Goal: Transaction & Acquisition: Book appointment/travel/reservation

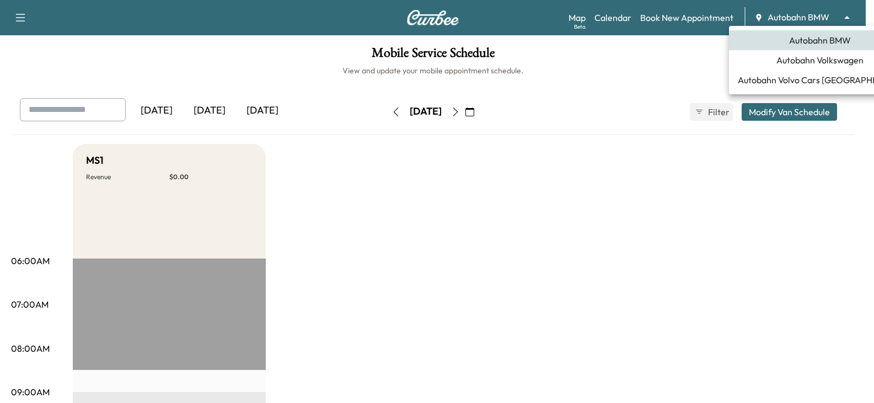
click at [855, 13] on body "Support Log Out Map Beta Calendar Book New Appointment Autobahn BMW ******** ​ …" at bounding box center [437, 201] width 874 height 403
click at [815, 64] on span "Autobahn Volkswagen" at bounding box center [819, 59] width 87 height 13
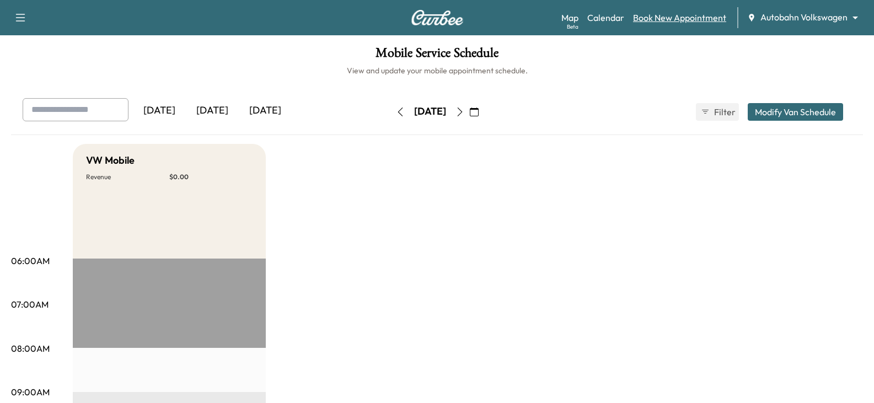
click at [651, 17] on link "Book New Appointment" at bounding box center [679, 17] width 93 height 13
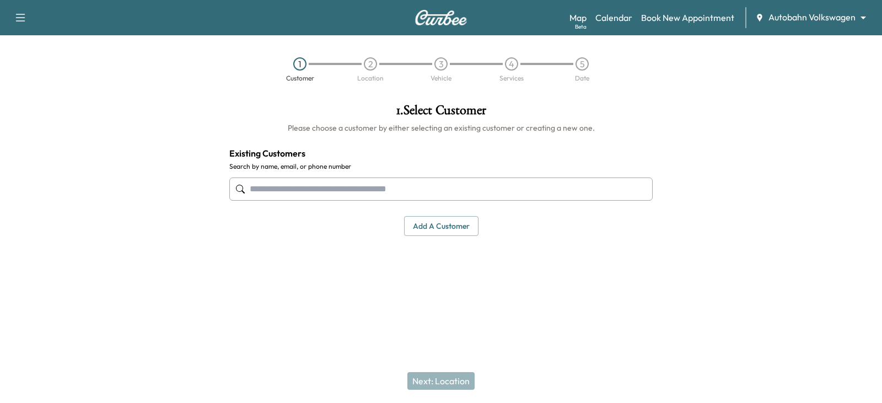
click at [293, 186] on input "text" at bounding box center [440, 189] width 423 height 23
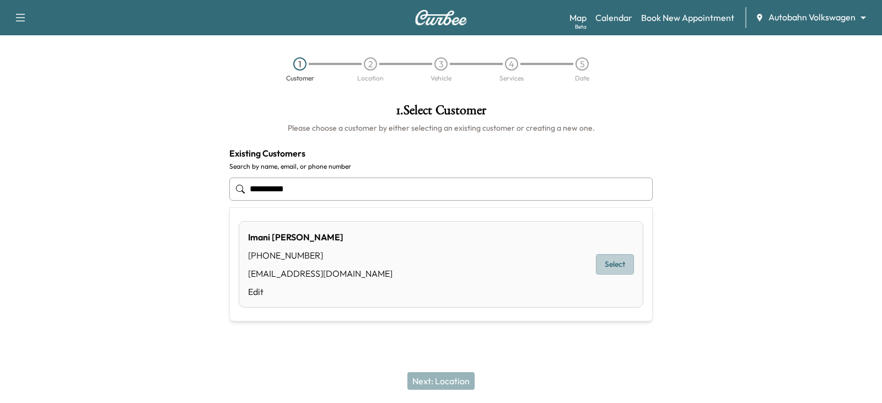
click at [614, 266] on button "Select" at bounding box center [615, 264] width 38 height 20
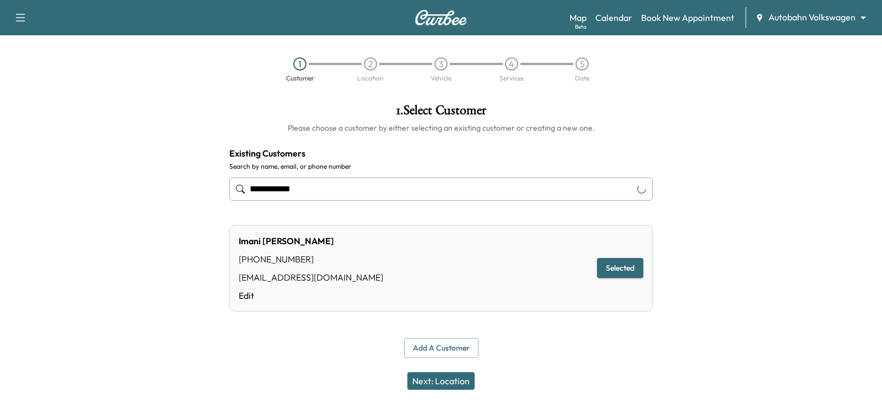
type input "**********"
click at [439, 379] on button "Next: Location" at bounding box center [440, 381] width 67 height 18
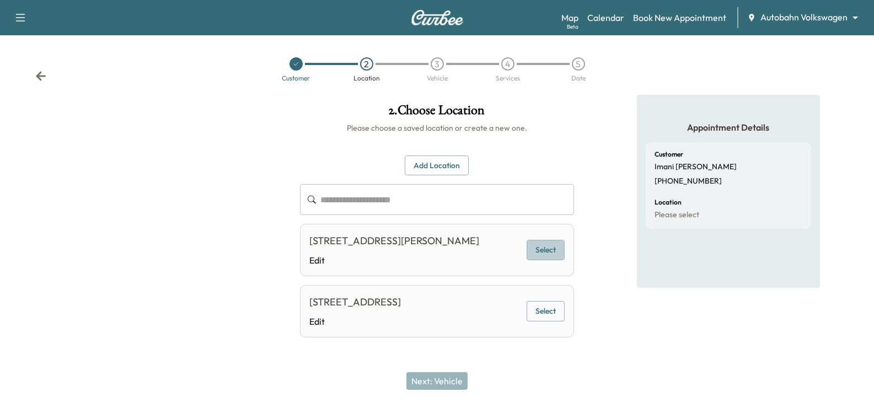
click at [549, 257] on button "Select" at bounding box center [546, 250] width 38 height 20
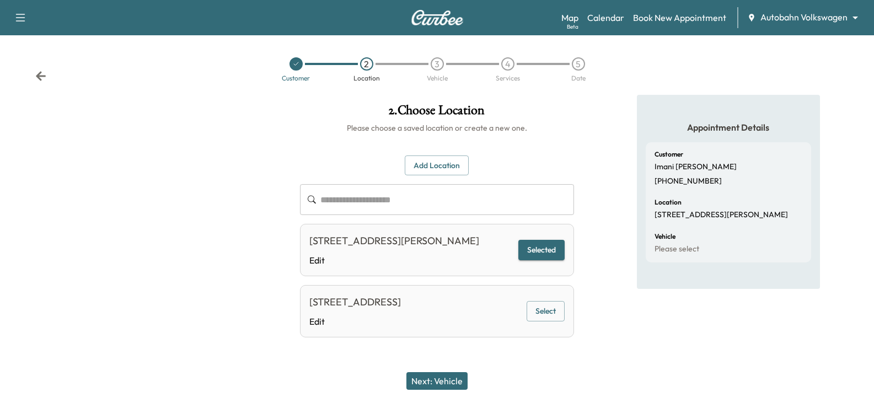
click at [443, 377] on button "Next: Vehicle" at bounding box center [436, 381] width 61 height 18
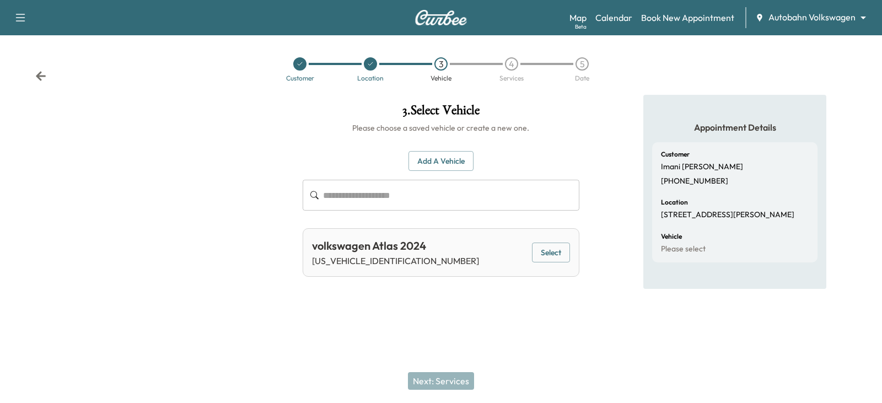
click at [554, 249] on button "Select" at bounding box center [551, 253] width 38 height 20
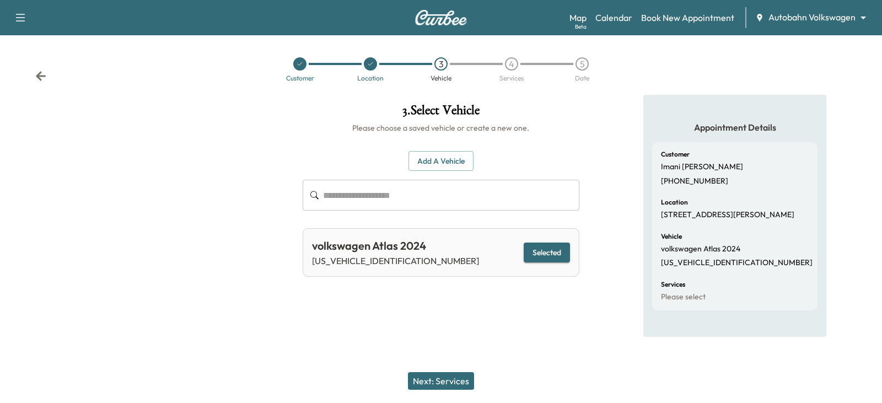
click at [429, 378] on button "Next: Services" at bounding box center [441, 381] width 66 height 18
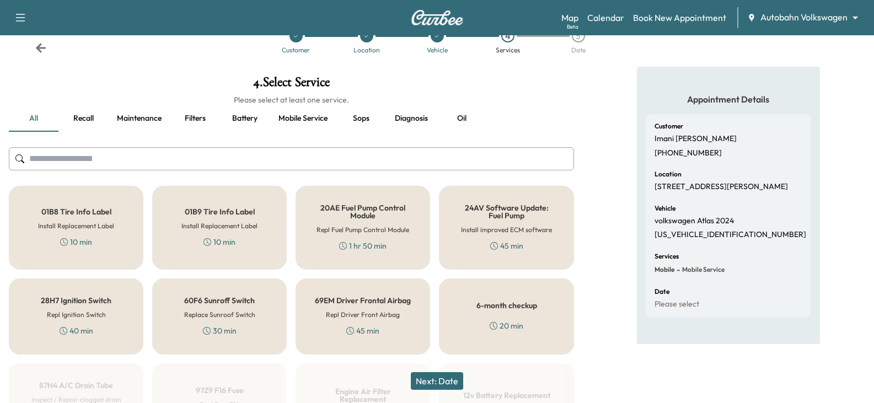
scroll to position [55, 0]
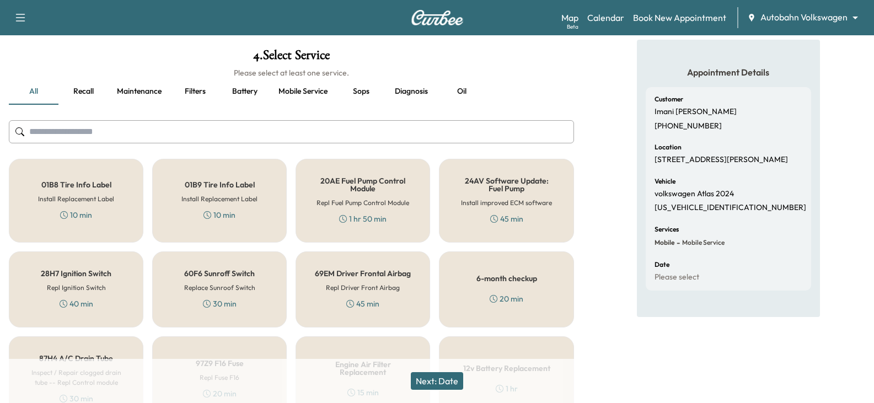
click at [499, 286] on div "6-month checkup 20 min" at bounding box center [506, 289] width 135 height 76
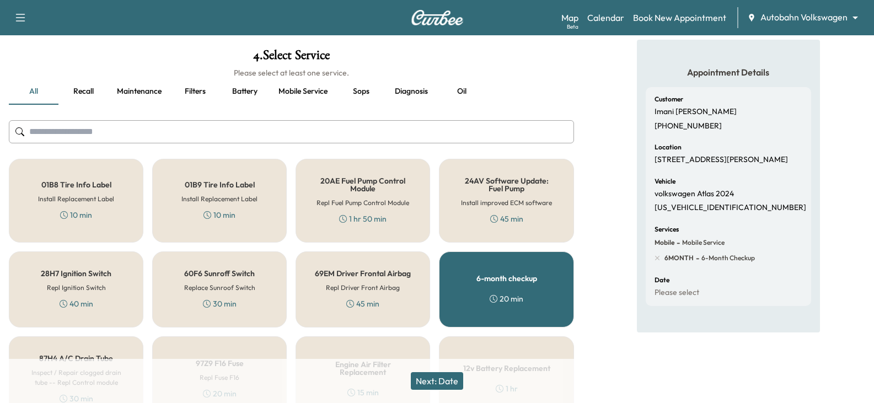
click at [438, 383] on button "Next: Date" at bounding box center [437, 381] width 52 height 18
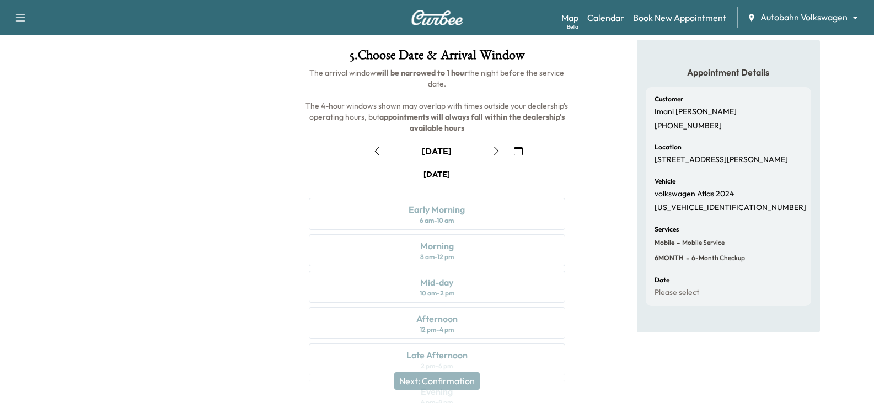
click at [495, 147] on icon "button" at bounding box center [496, 151] width 5 height 9
click at [496, 147] on icon "button" at bounding box center [496, 151] width 9 height 9
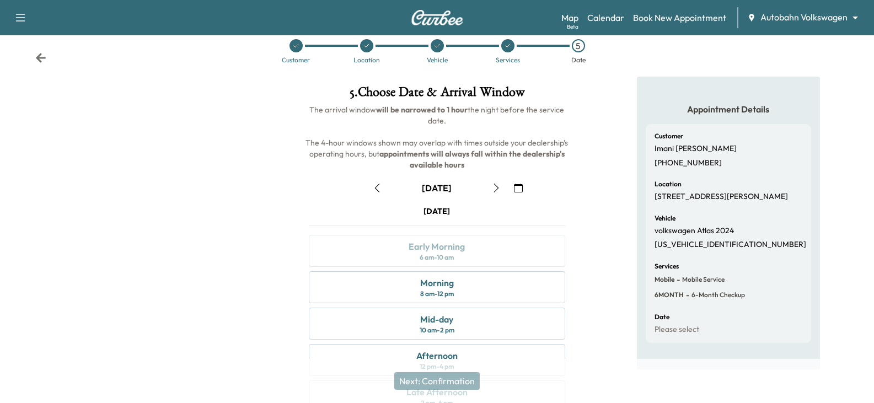
scroll to position [0, 0]
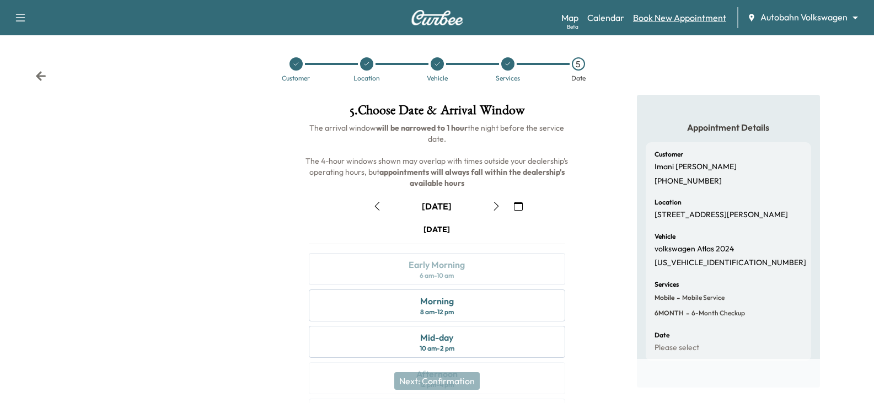
click at [658, 14] on link "Book New Appointment" at bounding box center [679, 17] width 93 height 13
click at [745, 93] on div "Customer Location Vehicle Services 5 Date" at bounding box center [437, 69] width 874 height 51
click at [665, 15] on link "Book New Appointment" at bounding box center [679, 17] width 93 height 13
click at [439, 65] on icon at bounding box center [437, 64] width 7 height 7
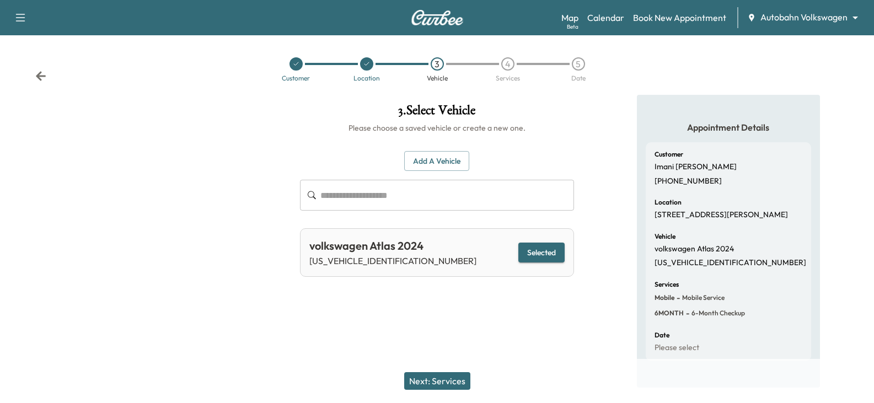
click at [435, 381] on button "Next: Services" at bounding box center [437, 381] width 66 height 18
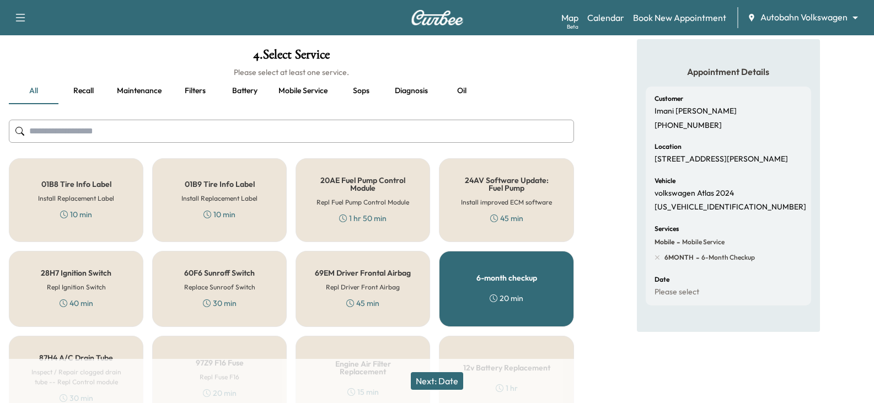
scroll to position [55, 0]
click at [40, 131] on input "text" at bounding box center [291, 131] width 565 height 23
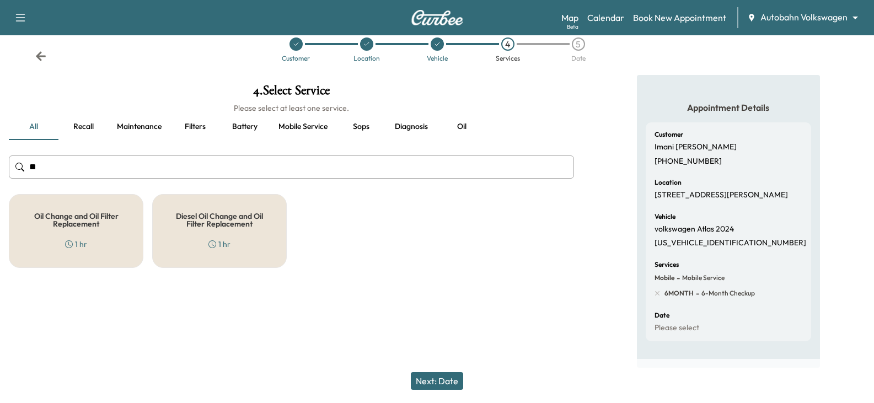
scroll to position [30, 0]
type input "**********"
click at [78, 212] on h5 "Oil Change and Oil Filter Replacement" at bounding box center [76, 219] width 98 height 15
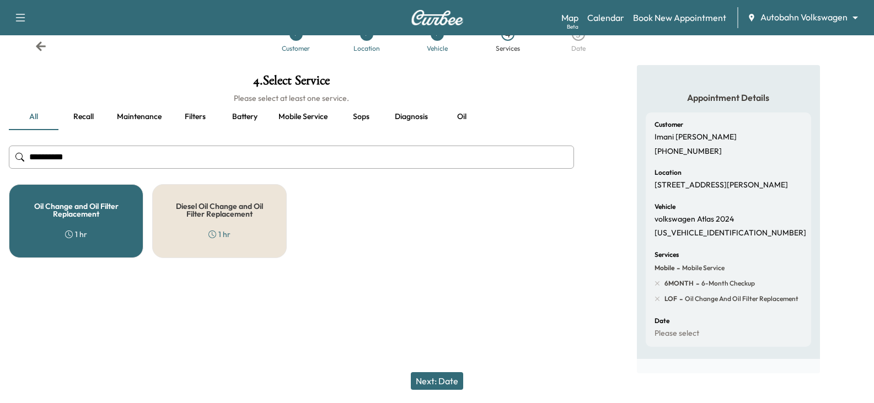
click at [449, 382] on button "Next: Date" at bounding box center [437, 381] width 52 height 18
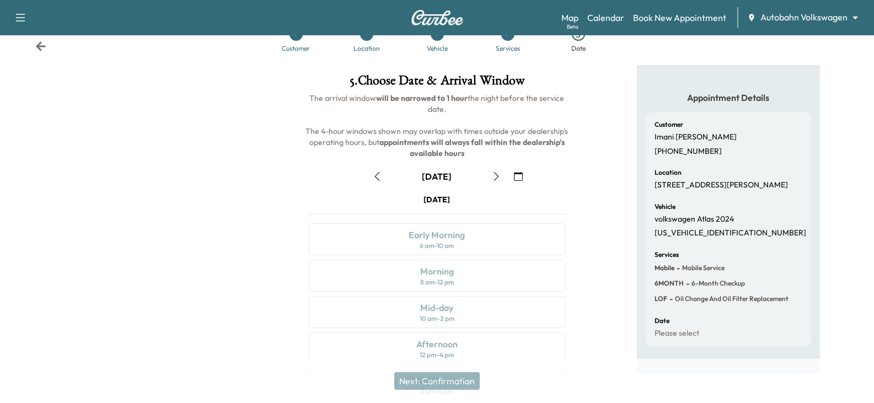
click at [496, 170] on button "button" at bounding box center [496, 177] width 19 height 18
click at [496, 175] on icon "button" at bounding box center [496, 176] width 9 height 9
